Goal: Task Accomplishment & Management: Complete application form

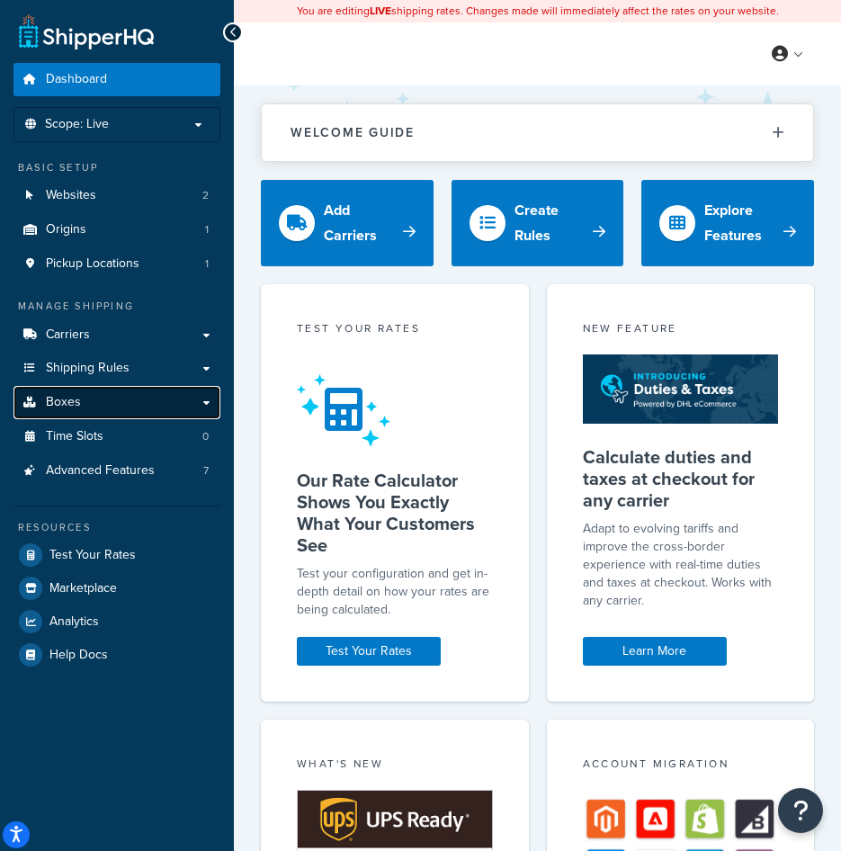
click at [91, 415] on link "Boxes" at bounding box center [116, 402] width 207 height 33
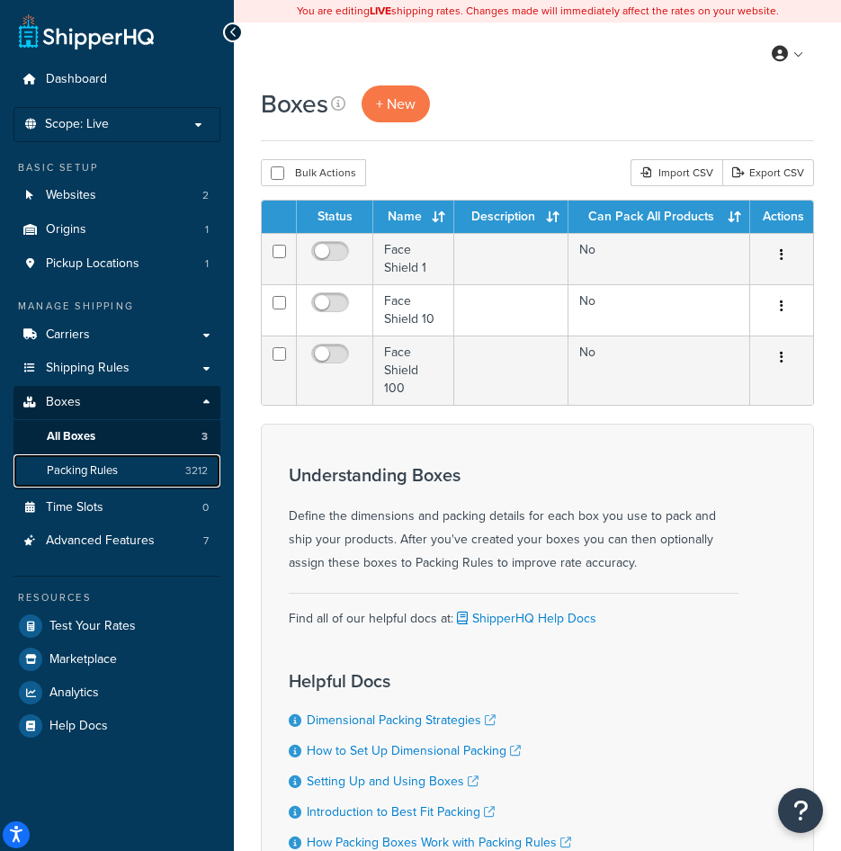
click at [102, 479] on link "Packing Rules 3212" at bounding box center [116, 470] width 207 height 33
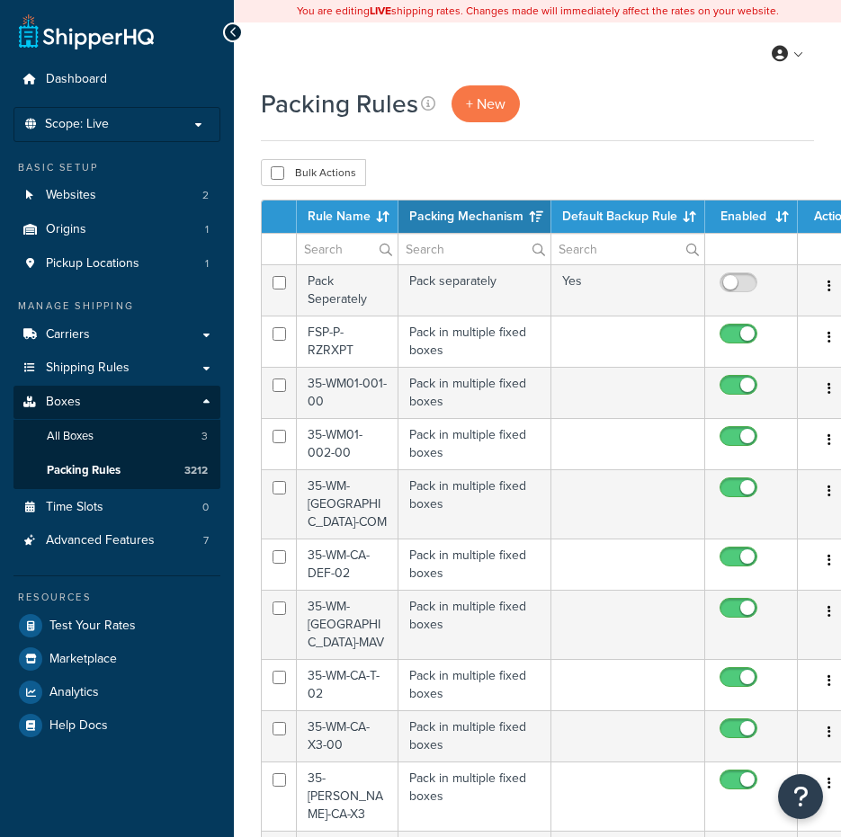
select select "15"
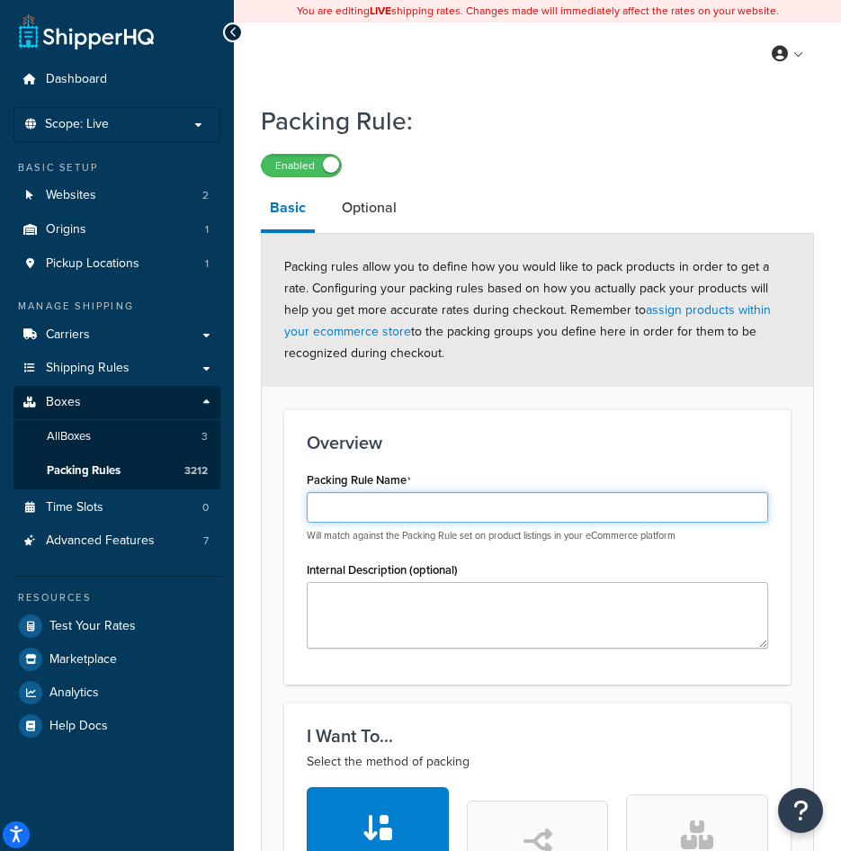
click at [392, 499] on input "Packing Rule Name" at bounding box center [537, 507] width 461 height 31
paste input "GLR-H-PIO1K-K"
type input "GLR-H-PIO1K-K"
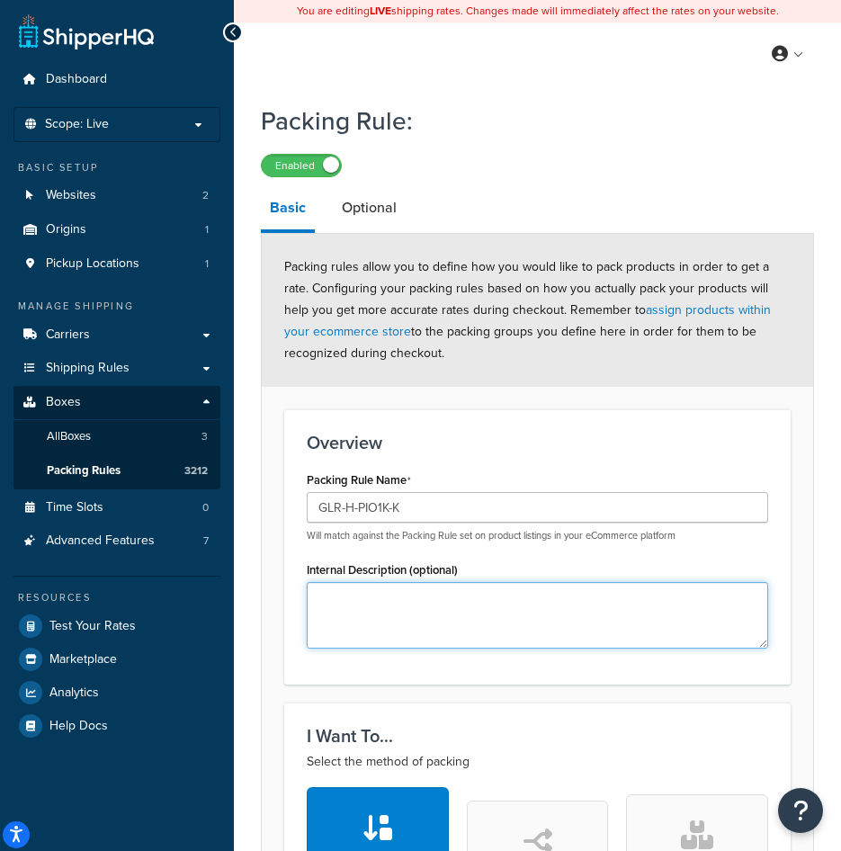
click at [424, 611] on textarea "Internal Description (optional)" at bounding box center [537, 615] width 461 height 67
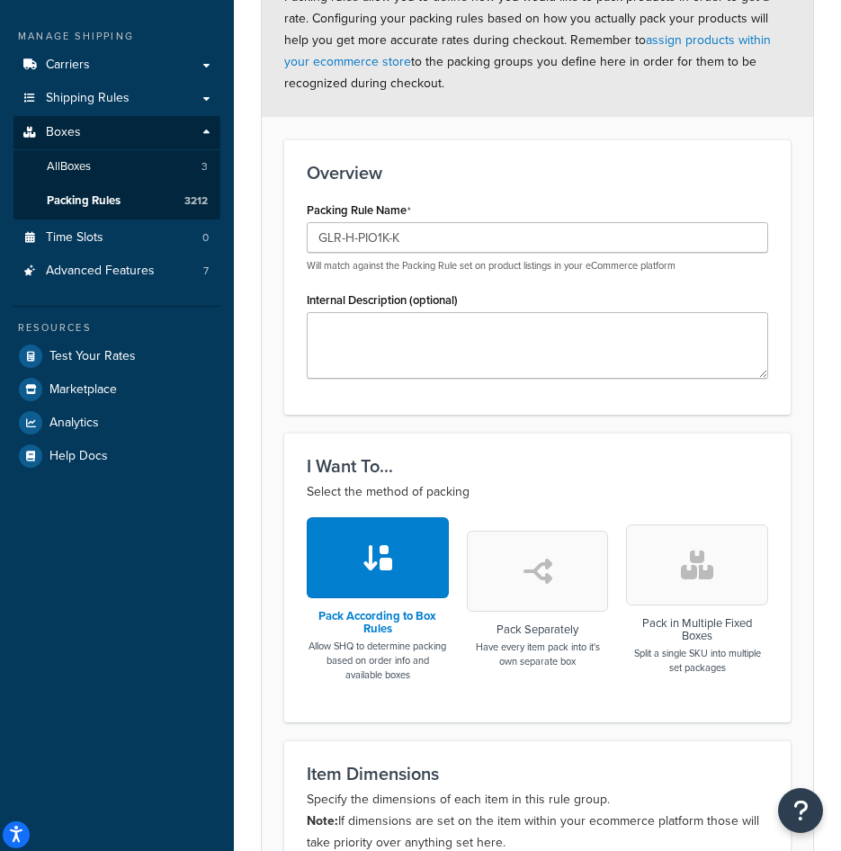
click at [722, 543] on button "button" at bounding box center [697, 564] width 142 height 81
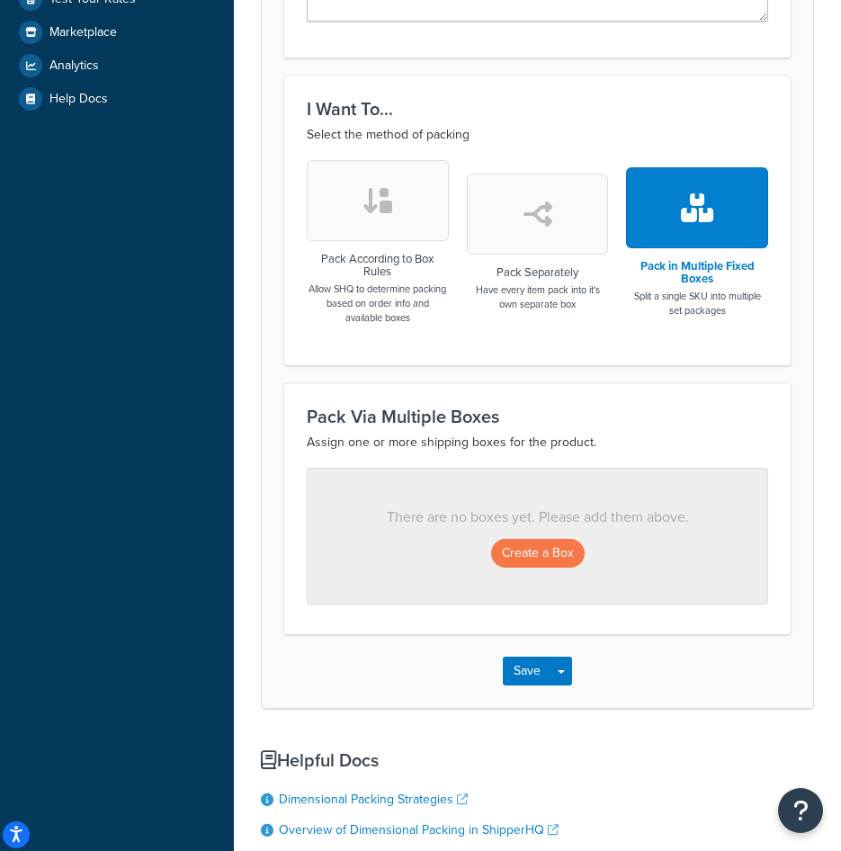
scroll to position [629, 0]
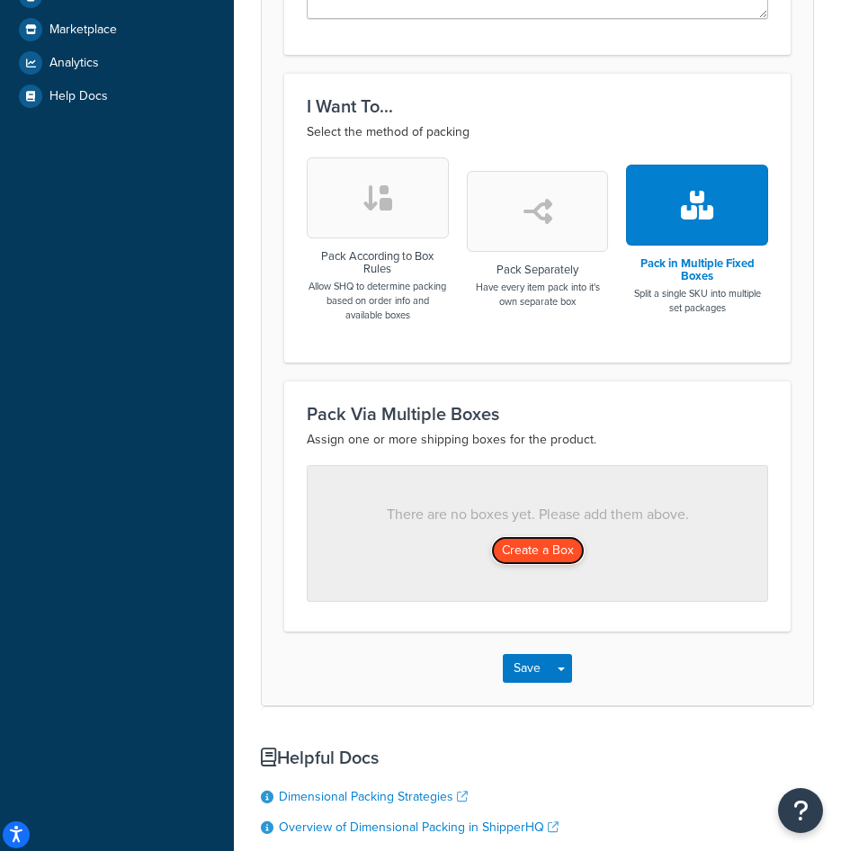
click at [567, 549] on button "Create a Box" at bounding box center [538, 550] width 94 height 29
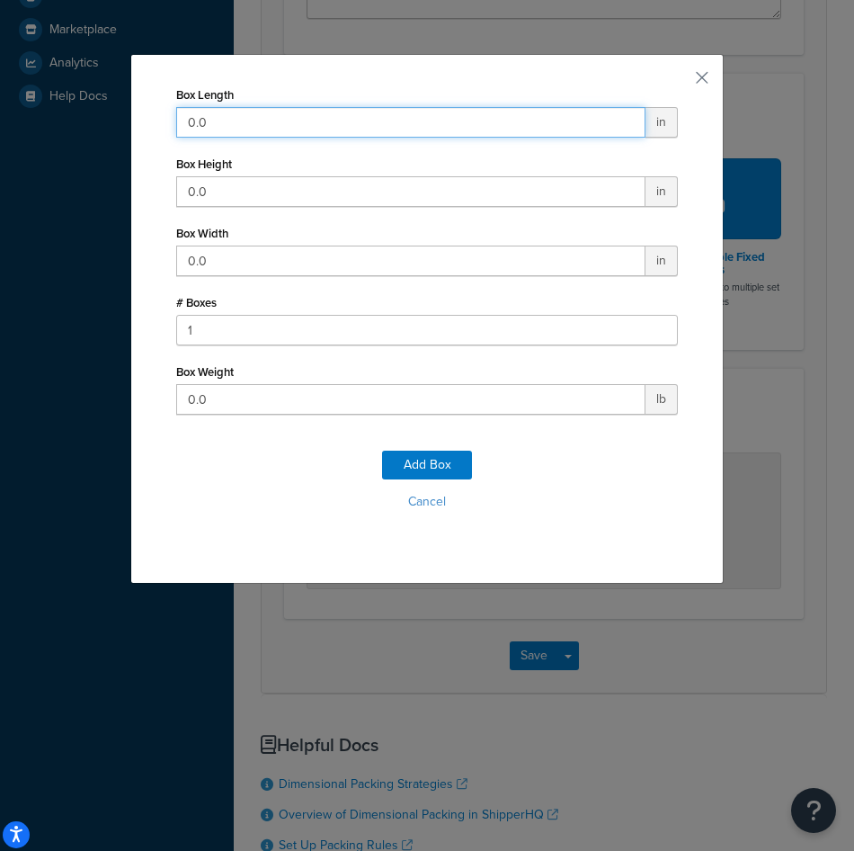
click at [396, 108] on input "0.0" at bounding box center [410, 122] width 469 height 31
type input "58"
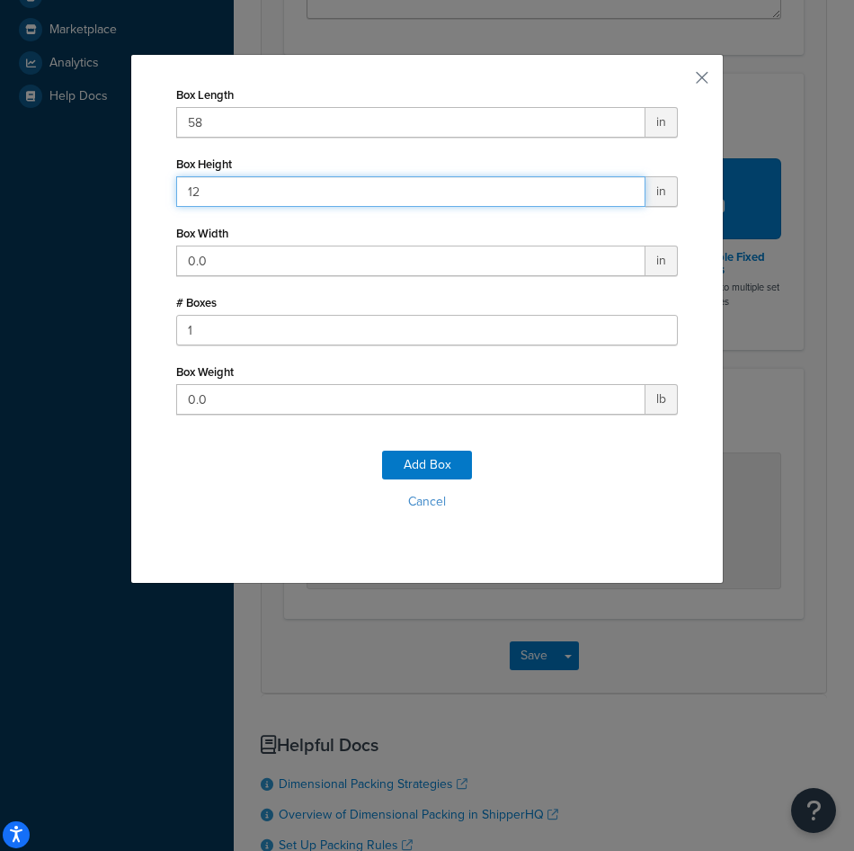
type input "12"
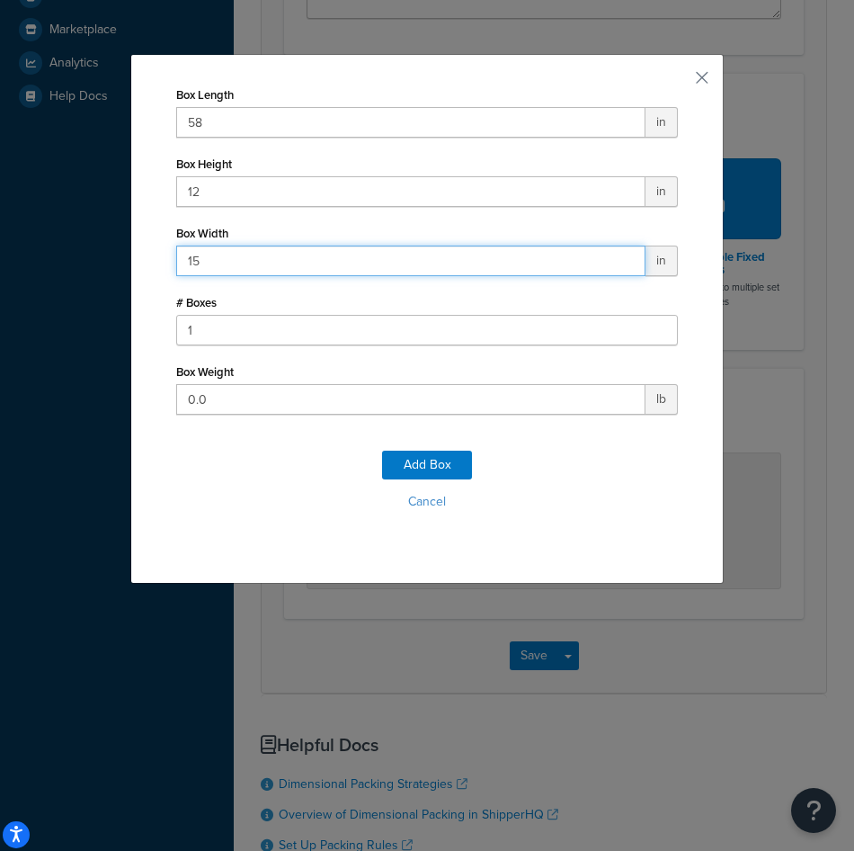
type input "15"
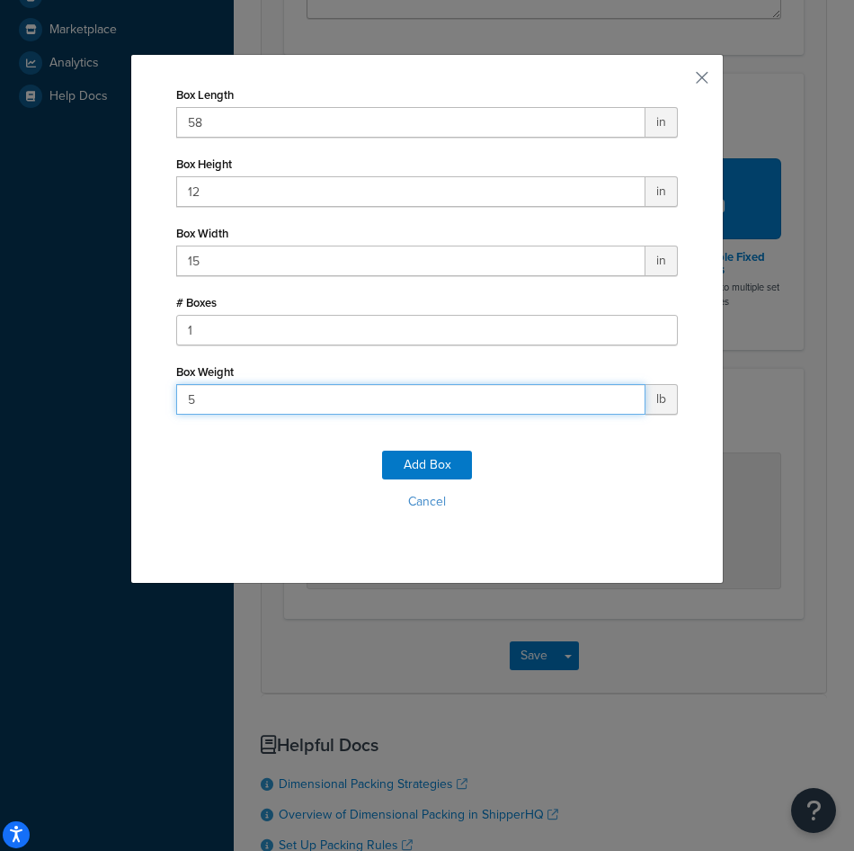
type input "55"
click button "Add Box" at bounding box center [427, 464] width 90 height 29
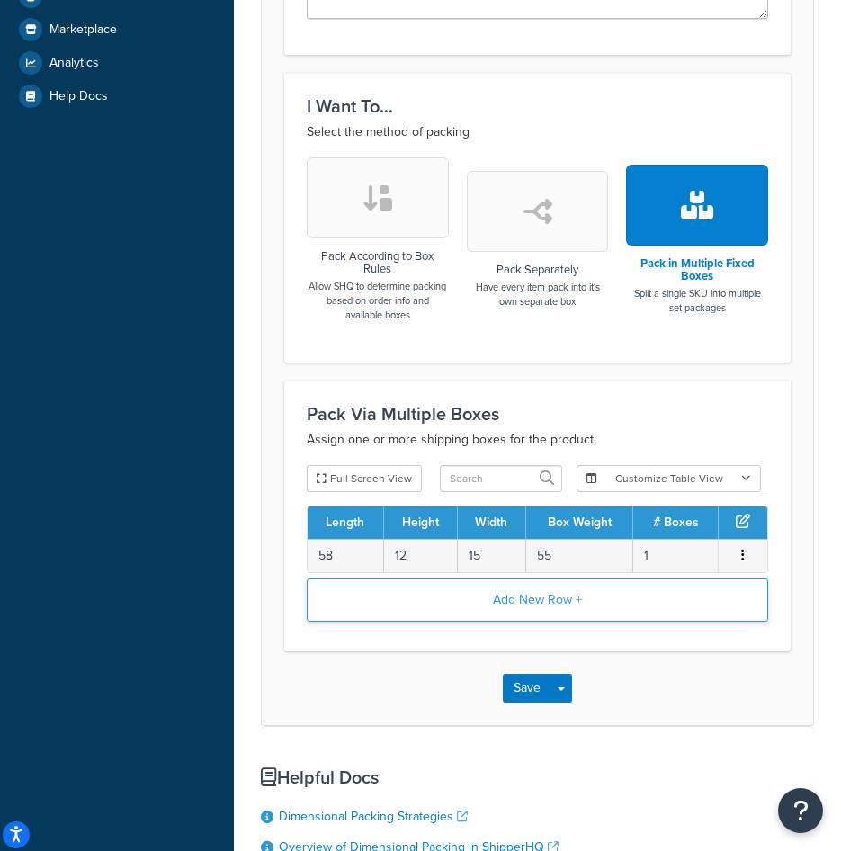
click at [538, 604] on button "Add New Row +" at bounding box center [537, 599] width 461 height 43
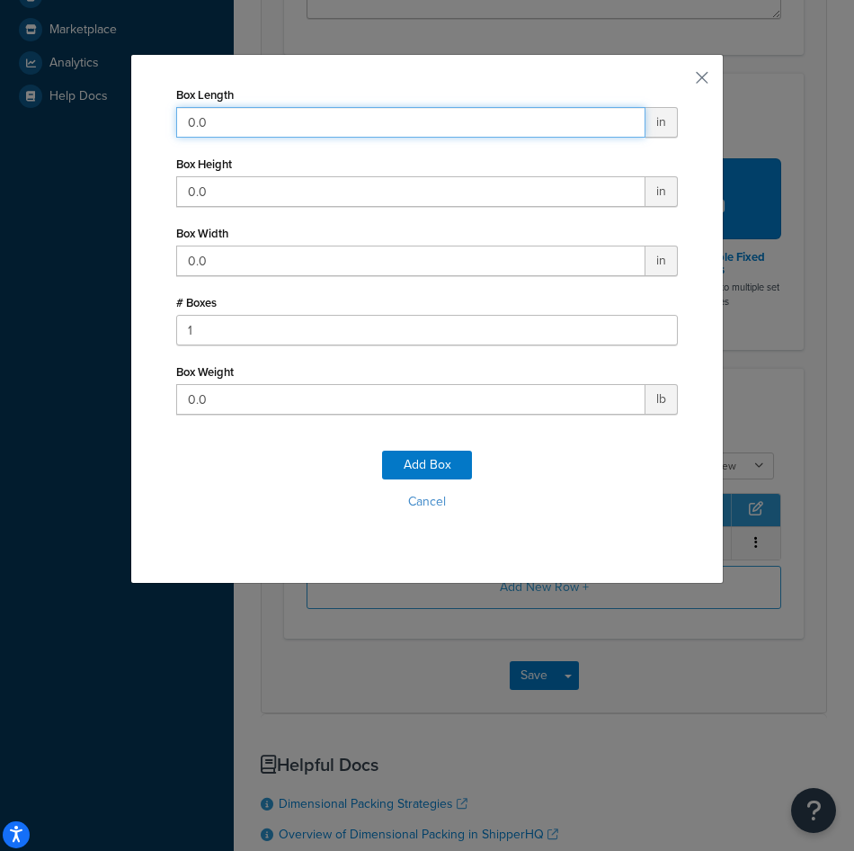
click at [504, 134] on input "0.0" at bounding box center [410, 122] width 469 height 31
type input "11"
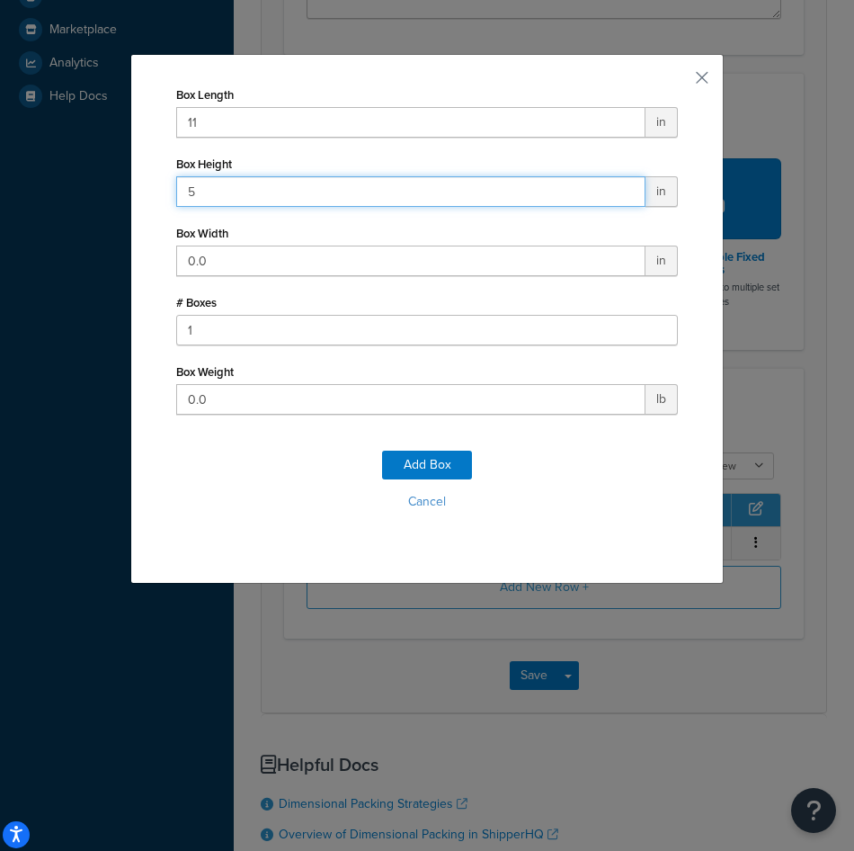
type input "5"
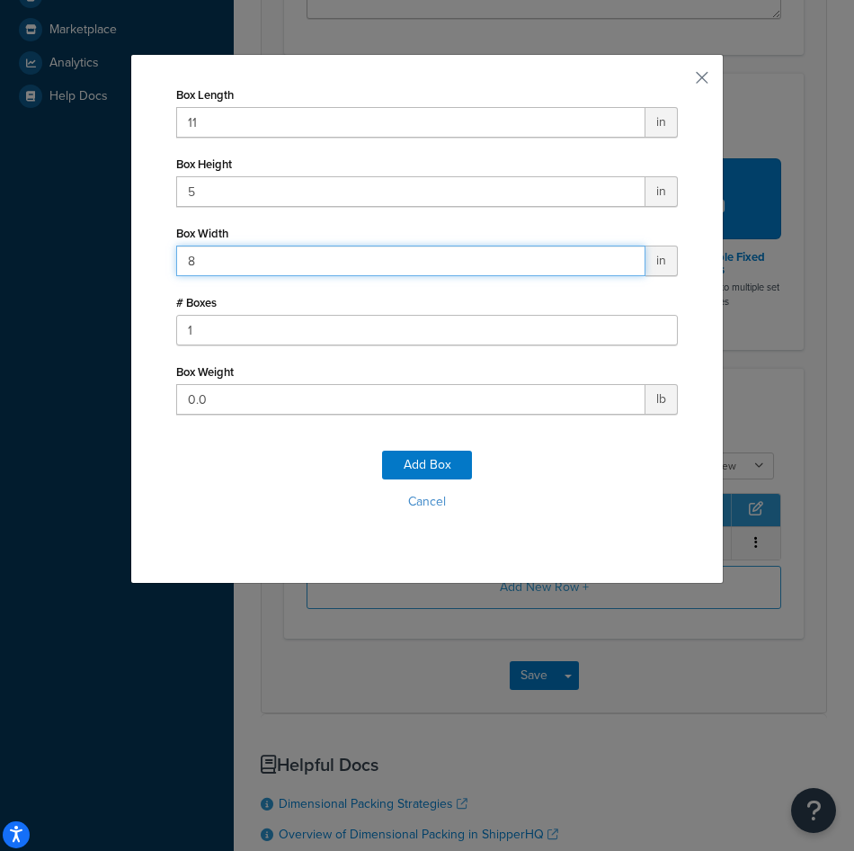
type input "8"
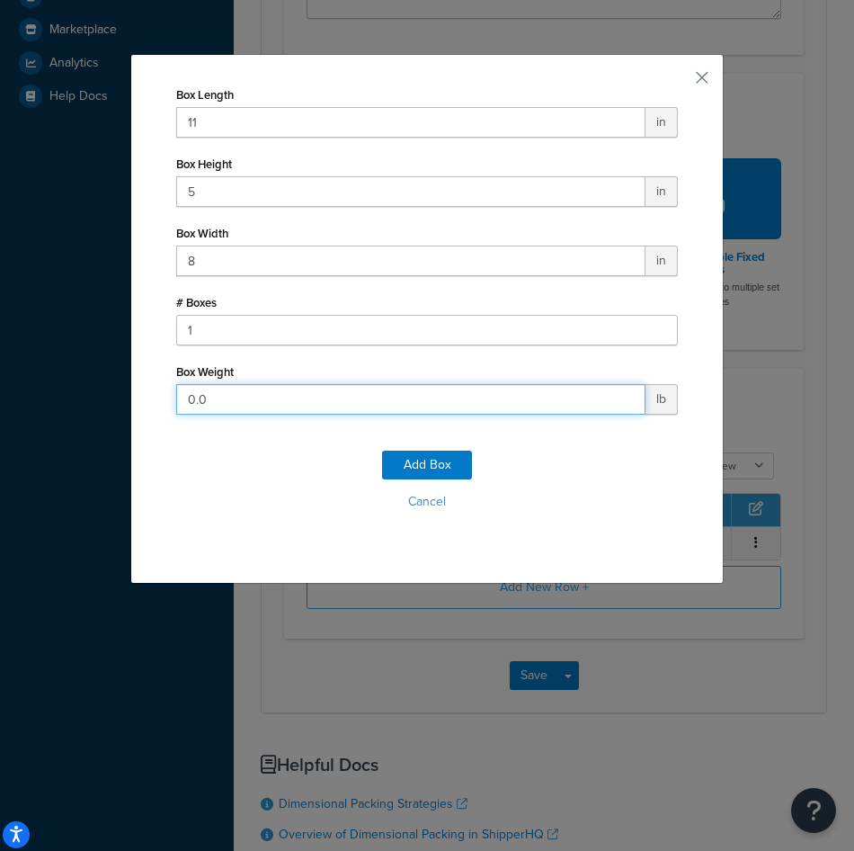
type input "5"
click button "Add Box" at bounding box center [427, 464] width 90 height 29
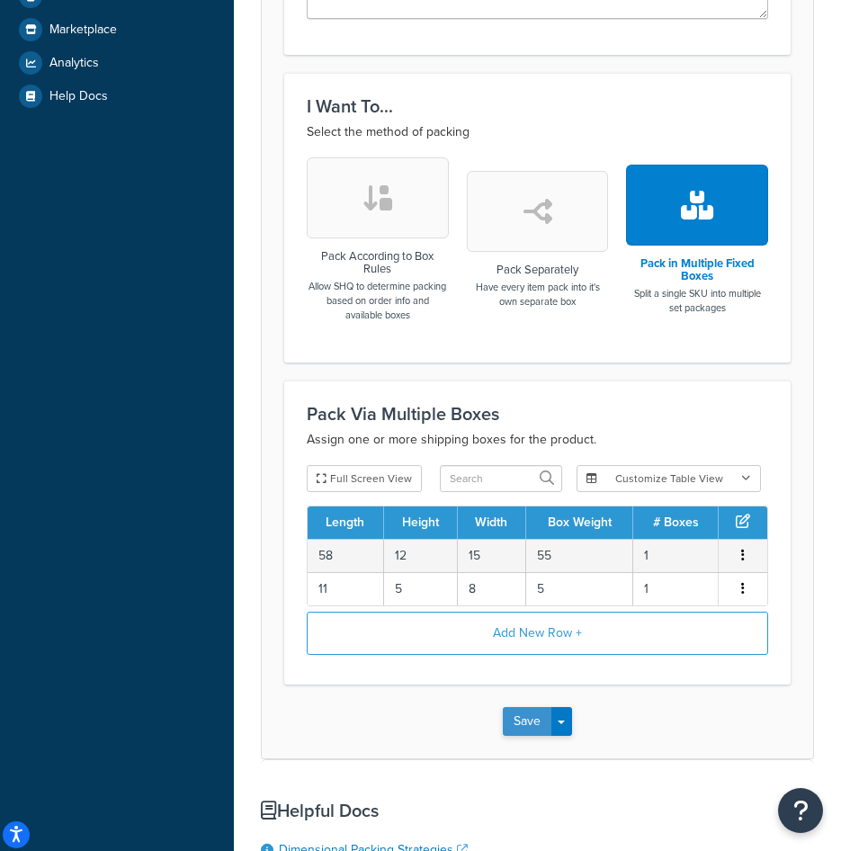
click at [531, 723] on button "Save" at bounding box center [527, 721] width 49 height 29
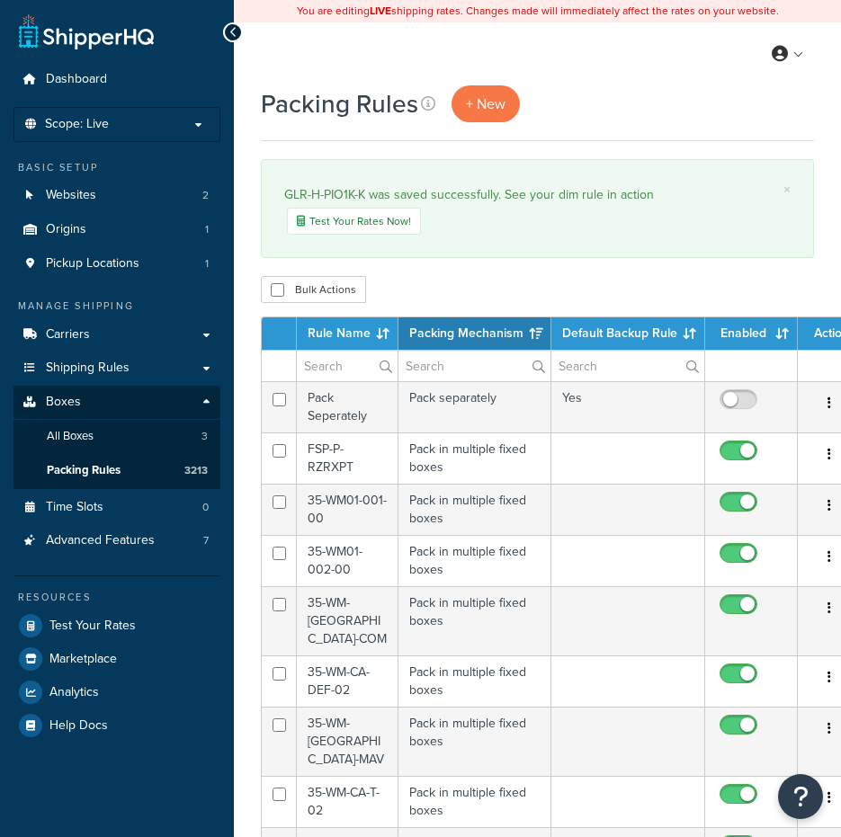
select select "15"
